Goal: Information Seeking & Learning: Learn about a topic

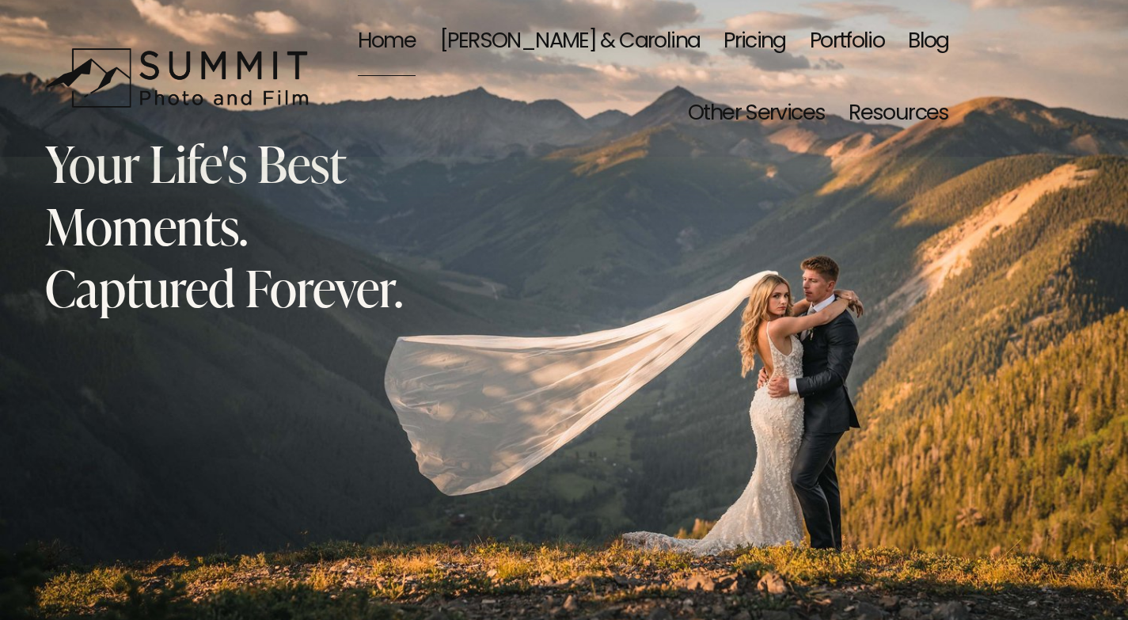
click at [946, 38] on link "Blog" at bounding box center [928, 42] width 41 height 73
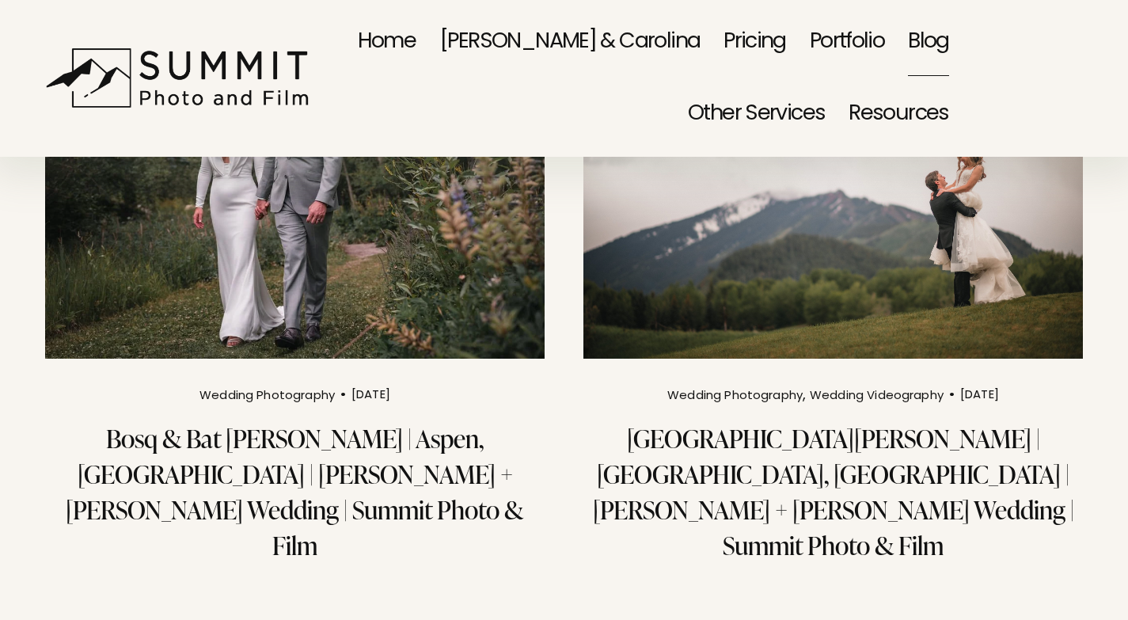
scroll to position [79, 0]
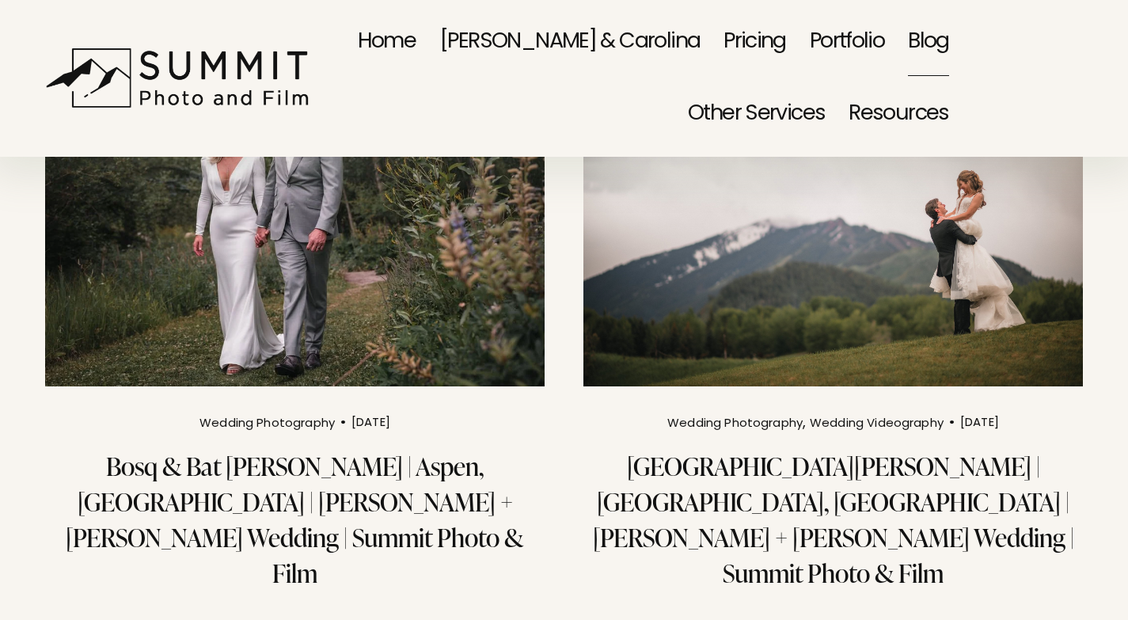
click at [876, 261] on img at bounding box center [833, 219] width 504 height 337
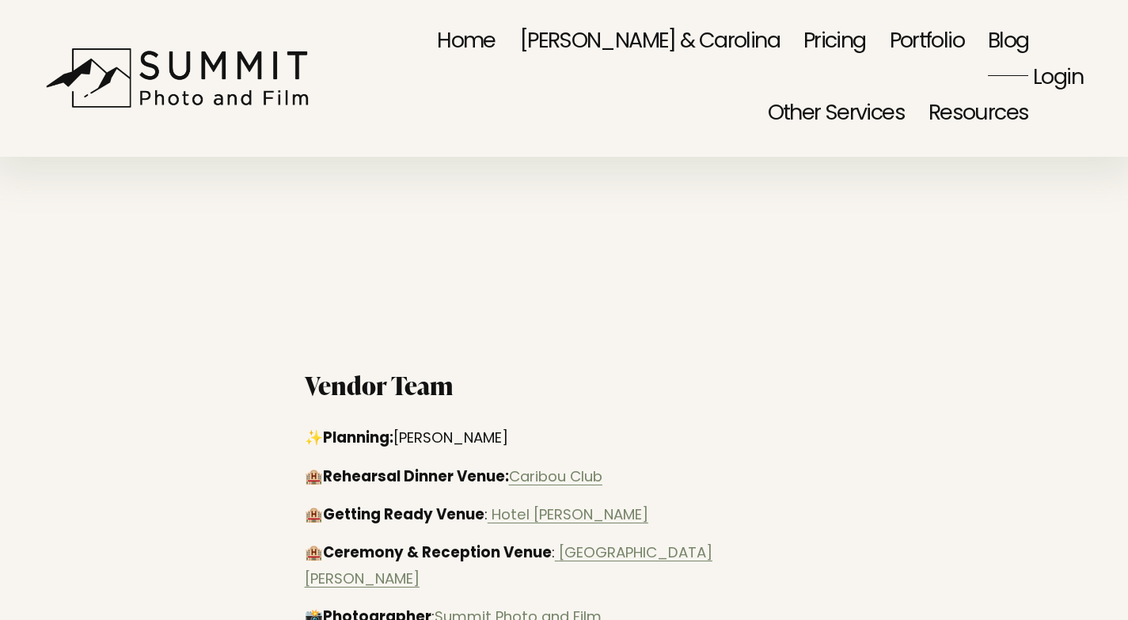
scroll to position [2453, 0]
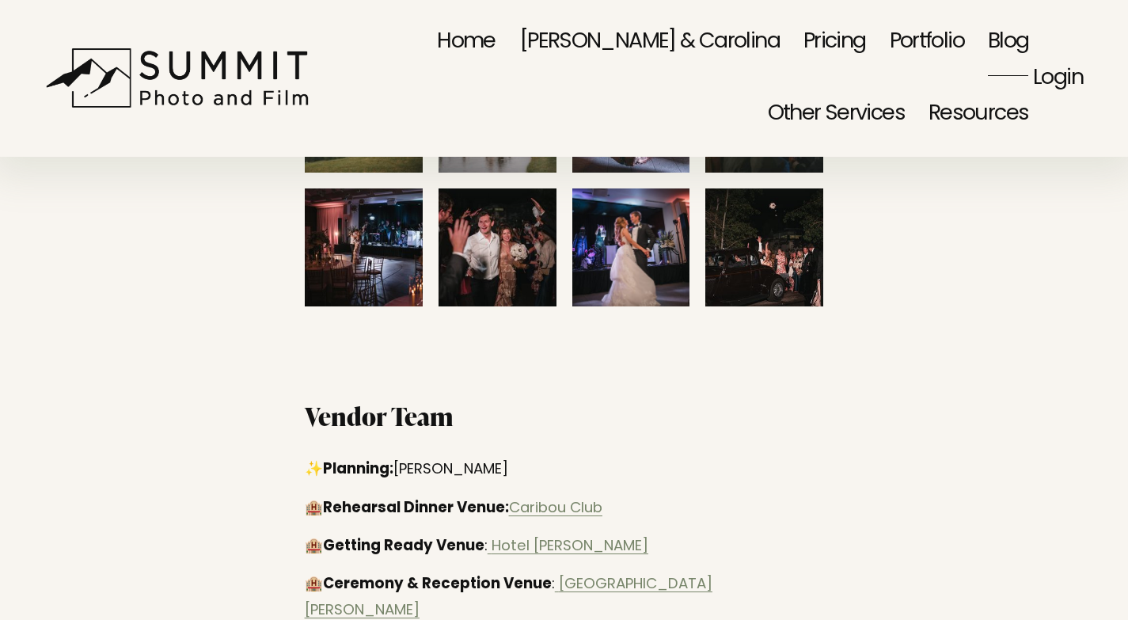
drag, startPoint x: 530, startPoint y: 349, endPoint x: 817, endPoint y: 323, distance: 287.7
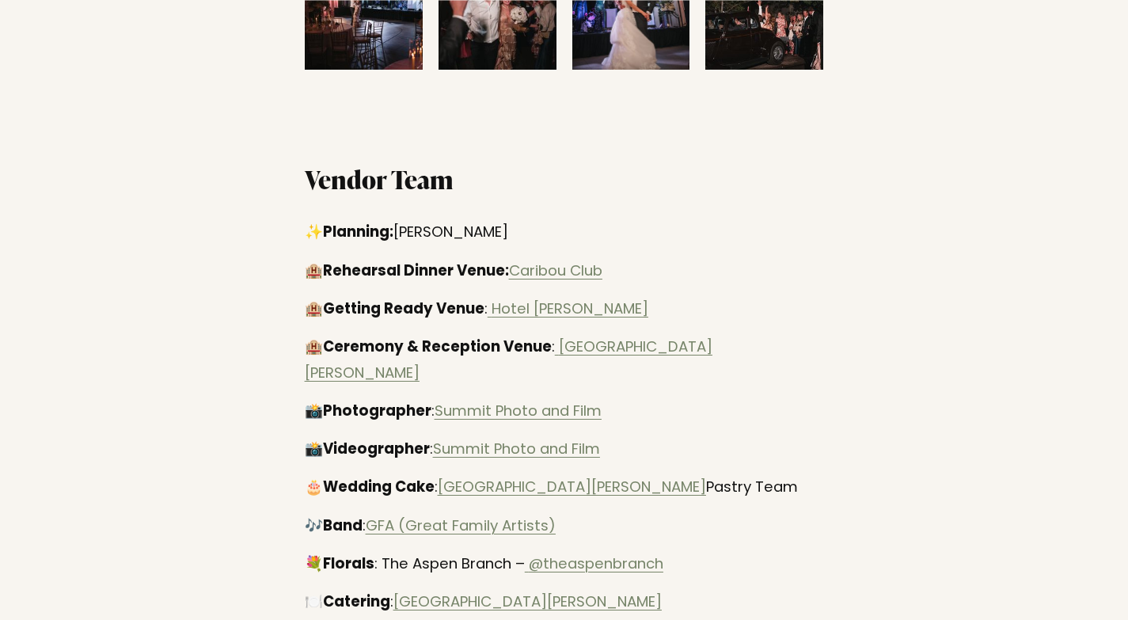
scroll to position [2691, 0]
drag, startPoint x: 389, startPoint y: 382, endPoint x: 543, endPoint y: 381, distance: 153.5
copy p "Bethel Party Rentals"
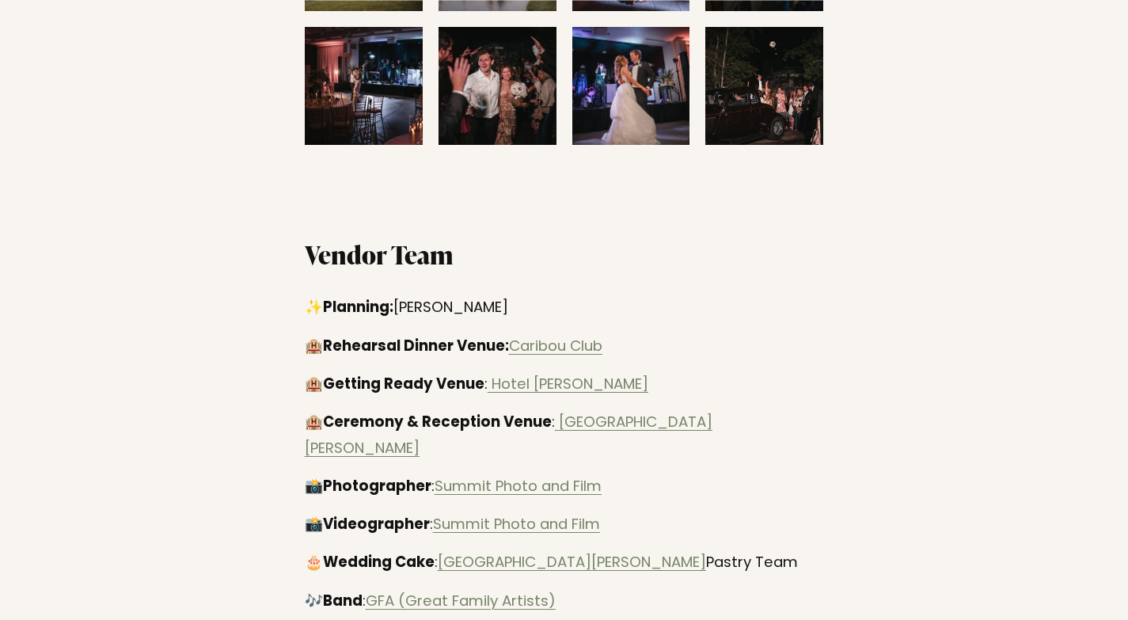
scroll to position [2611, 0]
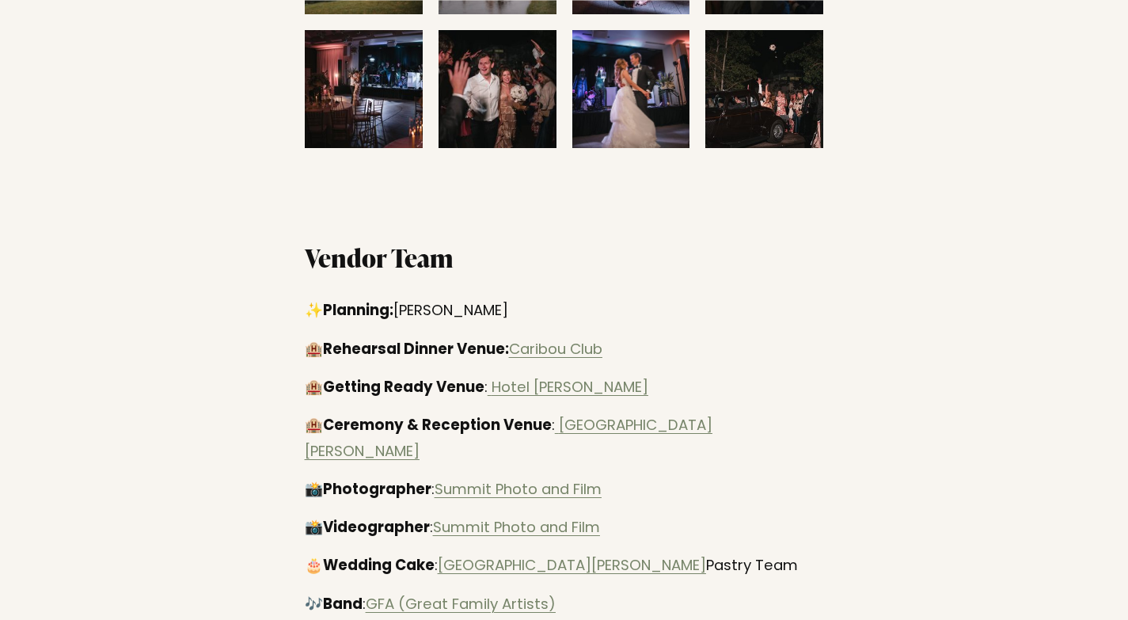
drag, startPoint x: 389, startPoint y: 499, endPoint x: 566, endPoint y: 489, distance: 177.5
copy p "West Side Lighting"
